Goal: Find specific page/section: Find specific page/section

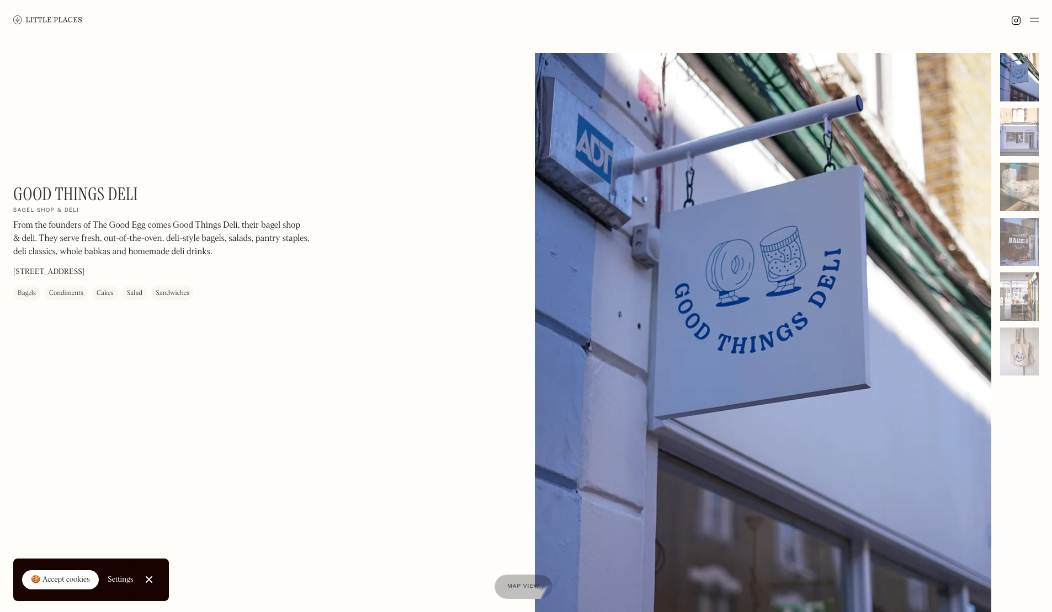
click at [79, 575] on div "🍪 Accept cookies" at bounding box center [60, 580] width 59 height 11
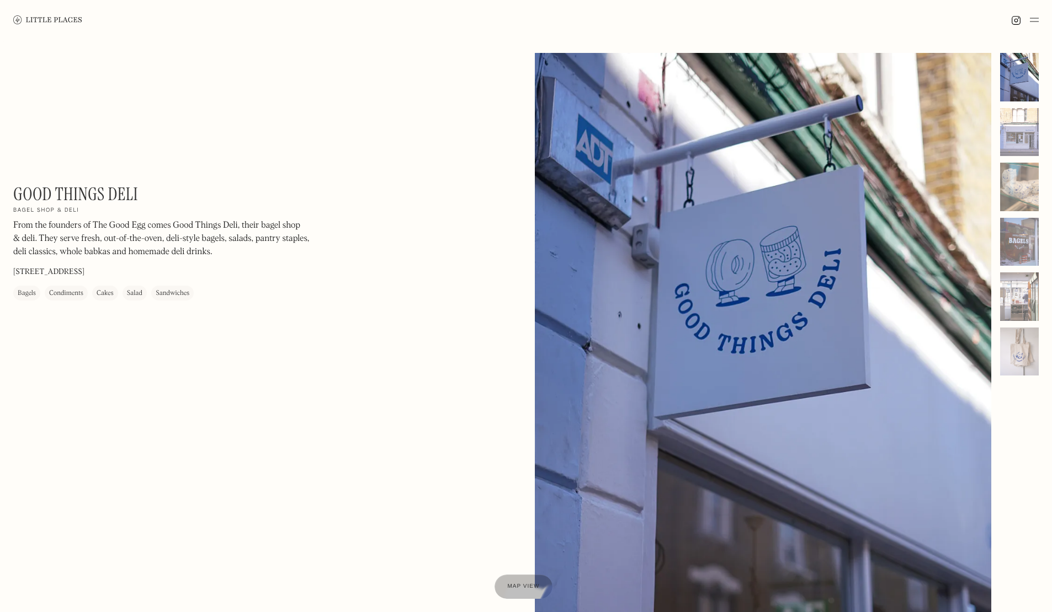
click at [443, 455] on div "Good Things Deli On Our Radar Bagel shop & deli From the founders of The Good E…" at bounding box center [526, 349] width 1052 height 618
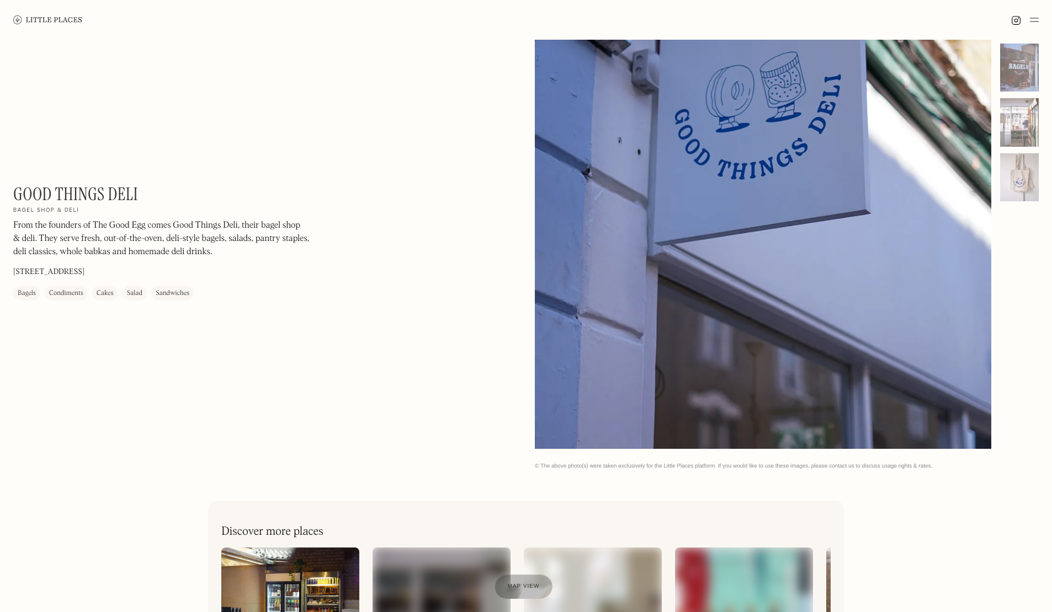
scroll to position [172, 0]
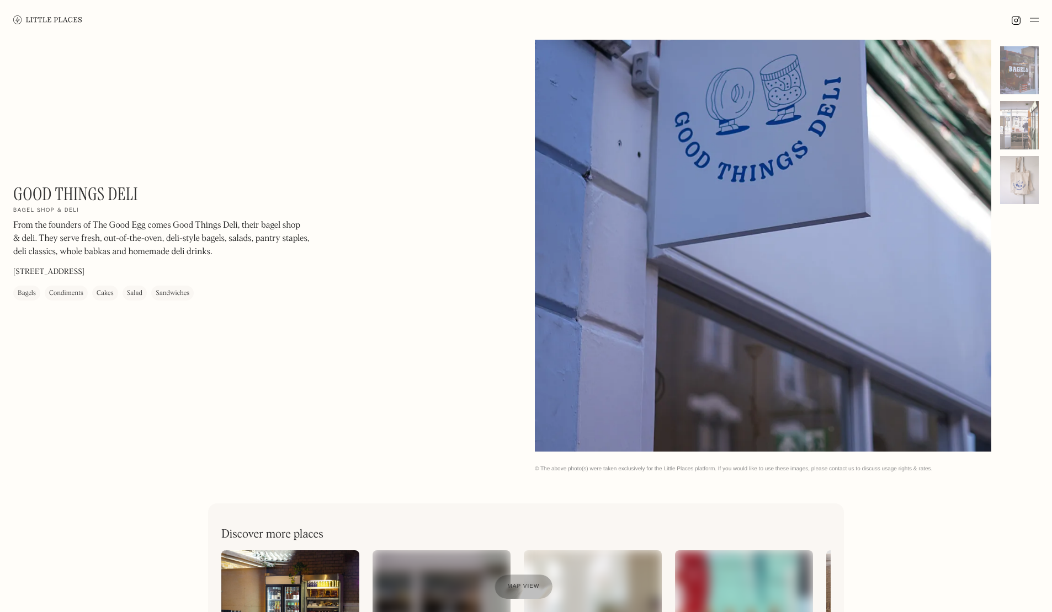
click at [24, 294] on div "Bagels" at bounding box center [27, 293] width 18 height 11
click at [24, 290] on div "Bagels" at bounding box center [27, 293] width 18 height 11
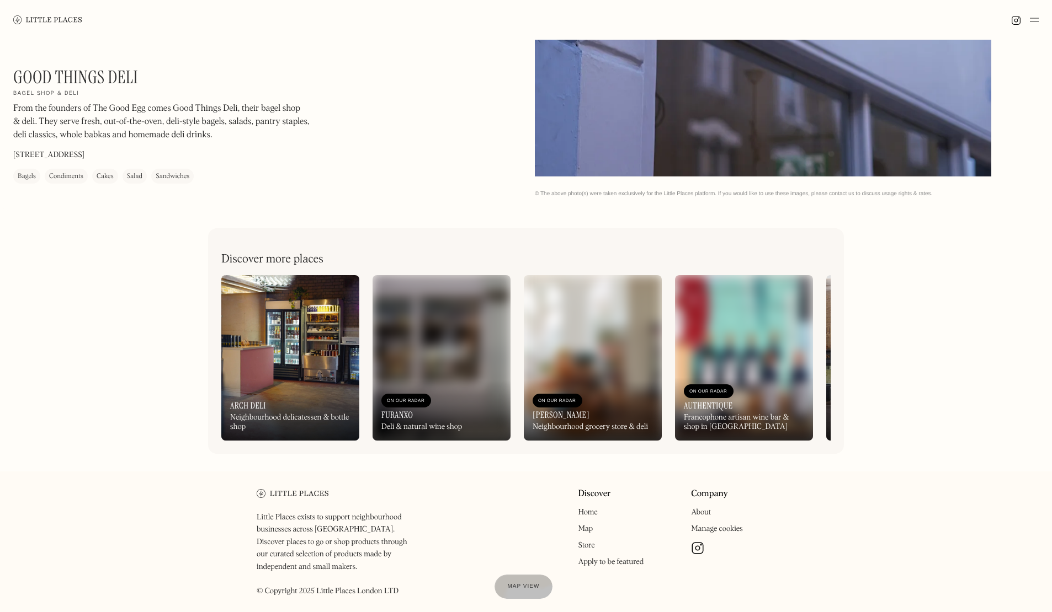
scroll to position [487, 0]
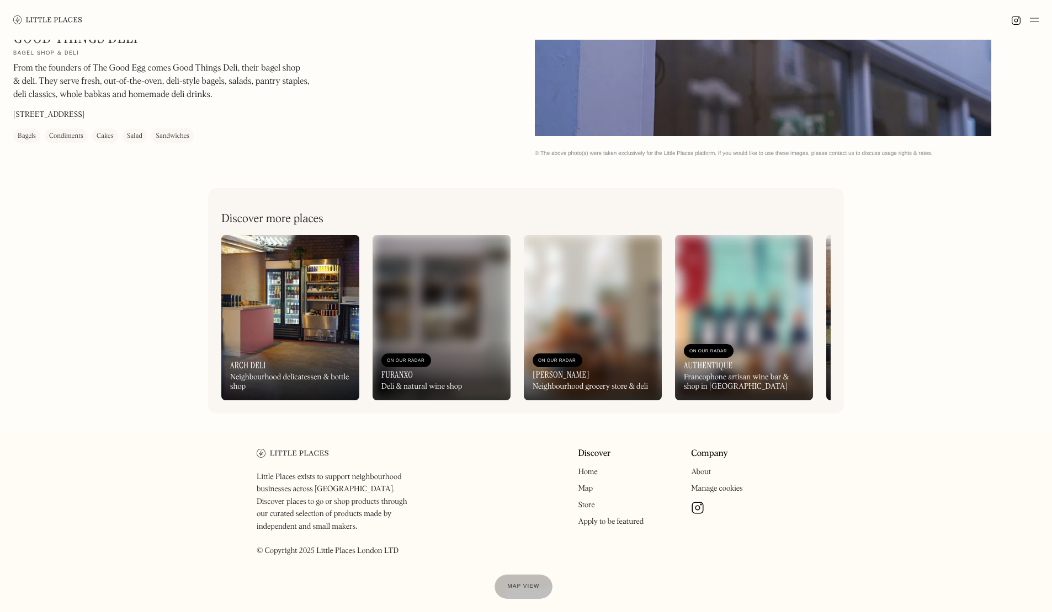
click at [1046, 15] on div at bounding box center [526, 20] width 1052 height 40
click at [1034, 15] on img at bounding box center [1033, 19] width 9 height 13
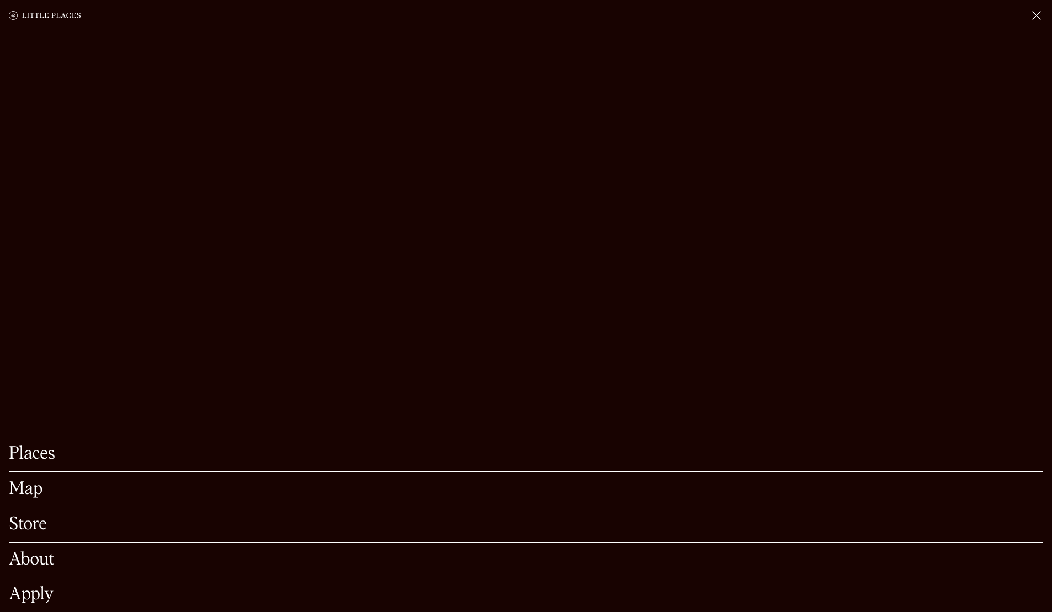
click at [74, 446] on link "Places" at bounding box center [526, 454] width 1034 height 17
click at [18, 484] on div "Map" at bounding box center [526, 489] width 1034 height 35
click at [18, 508] on div "Store" at bounding box center [526, 525] width 1034 height 35
click at [19, 516] on link "Store" at bounding box center [526, 524] width 1034 height 17
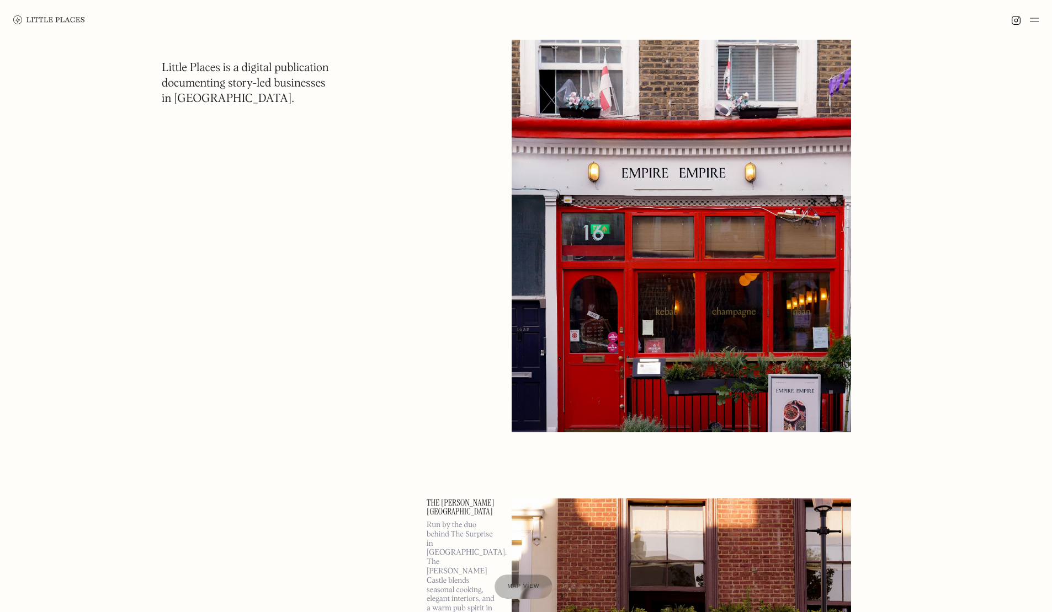
scroll to position [2947, 0]
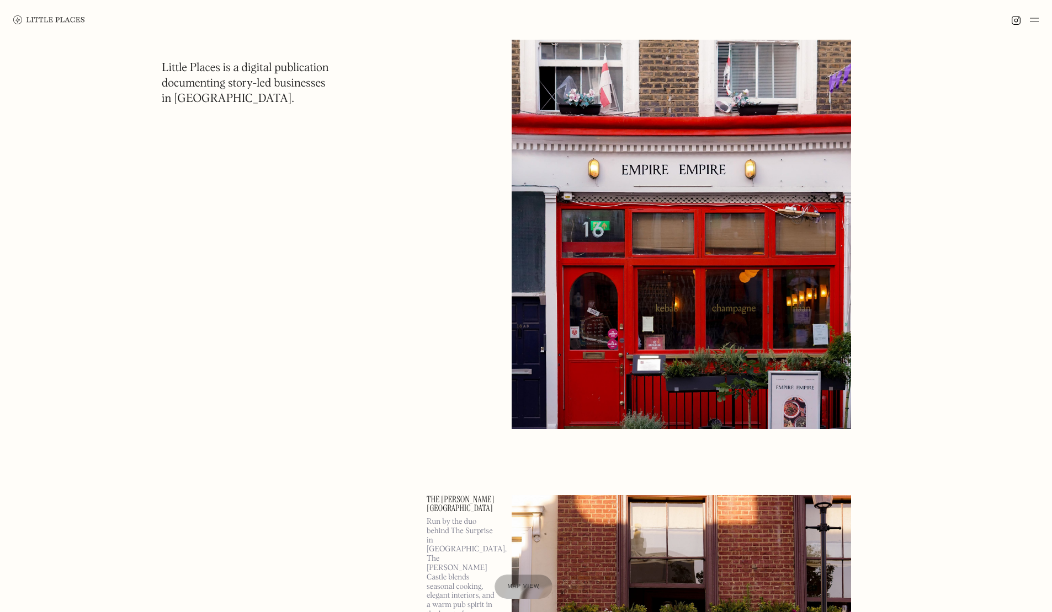
click at [1029, 22] on div at bounding box center [1025, 19] width 28 height 13
